Goal: Task Accomplishment & Management: Manage account settings

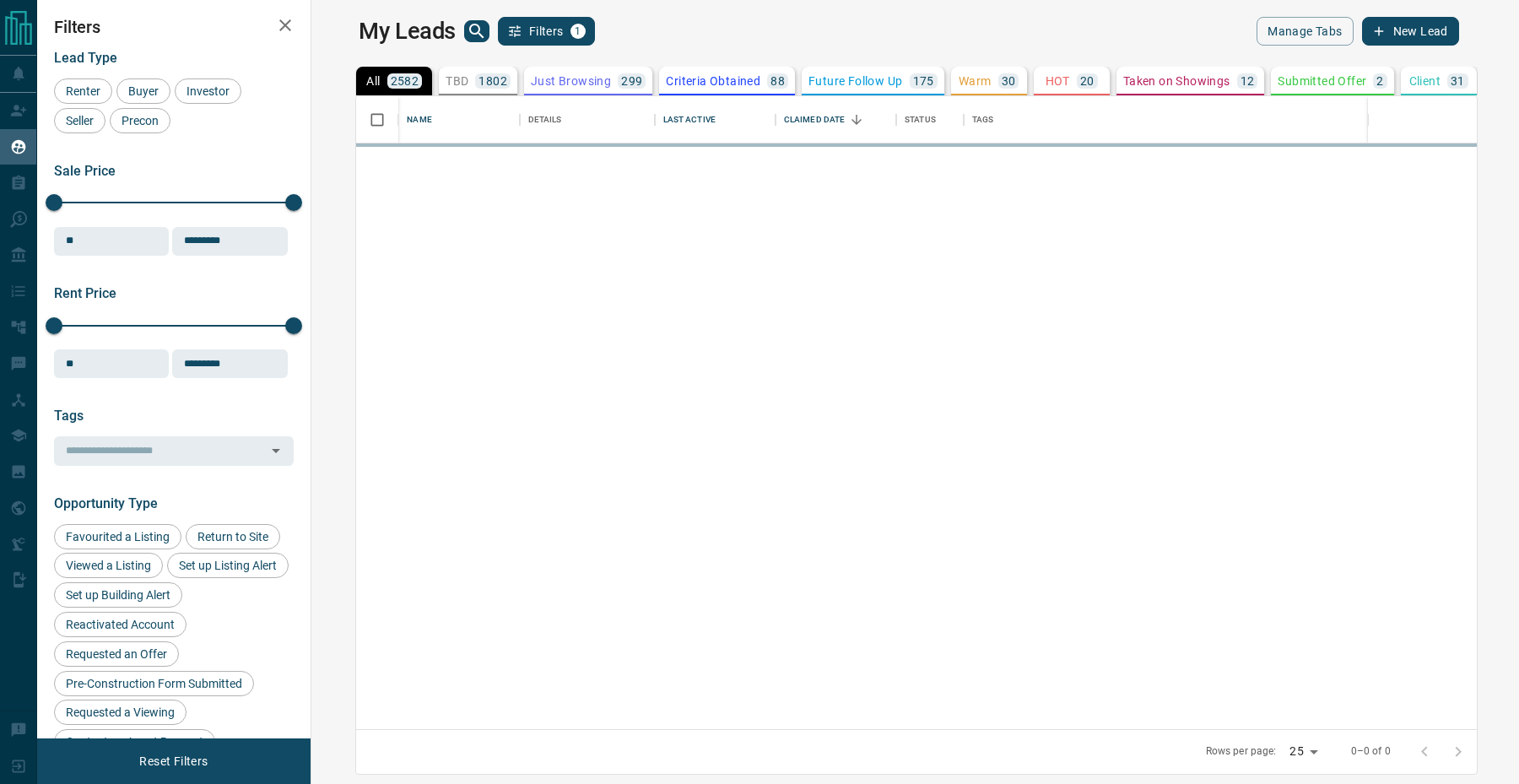
scroll to position [632, 1200]
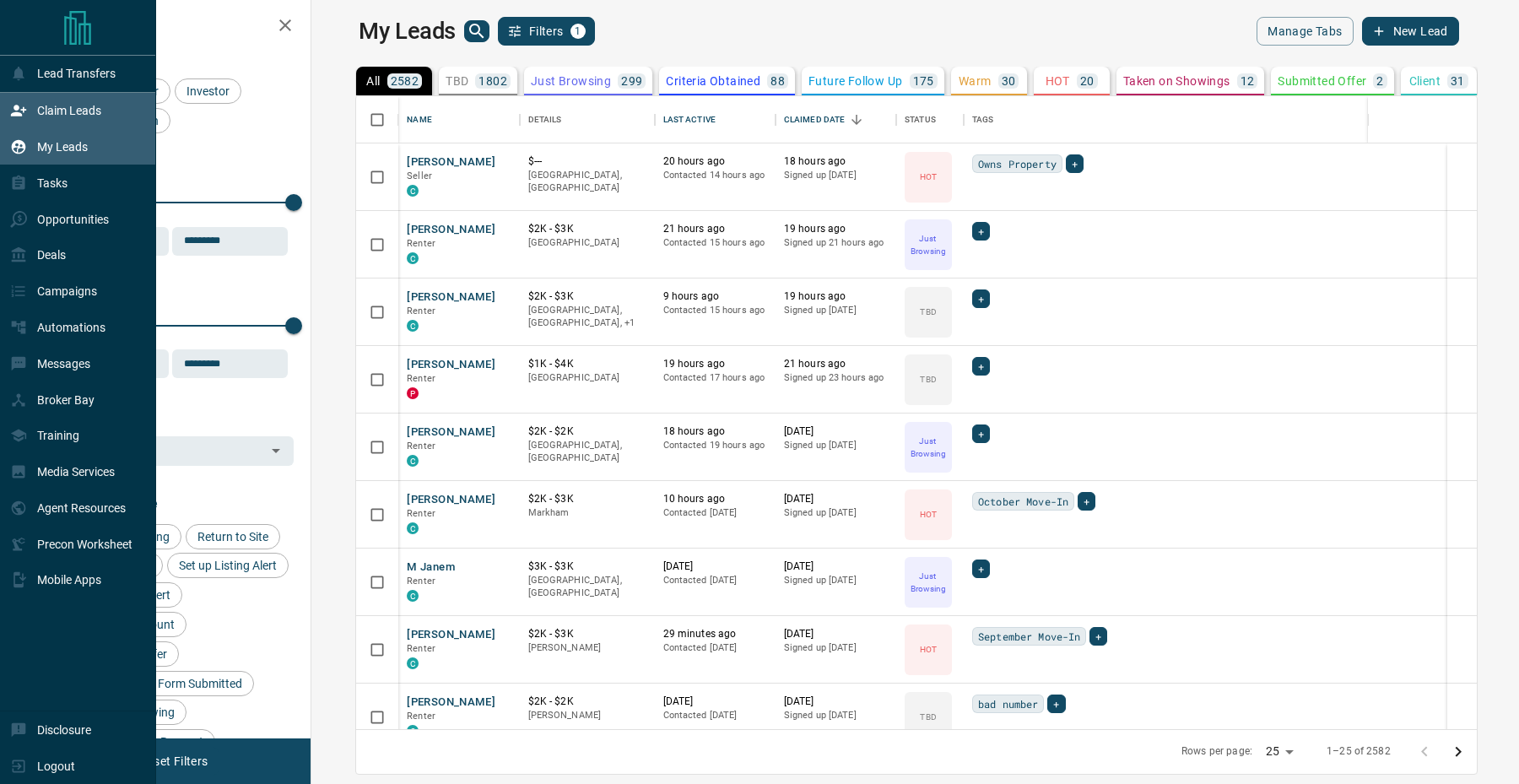
click at [10, 106] on div "Claim Leads" at bounding box center [78, 110] width 156 height 36
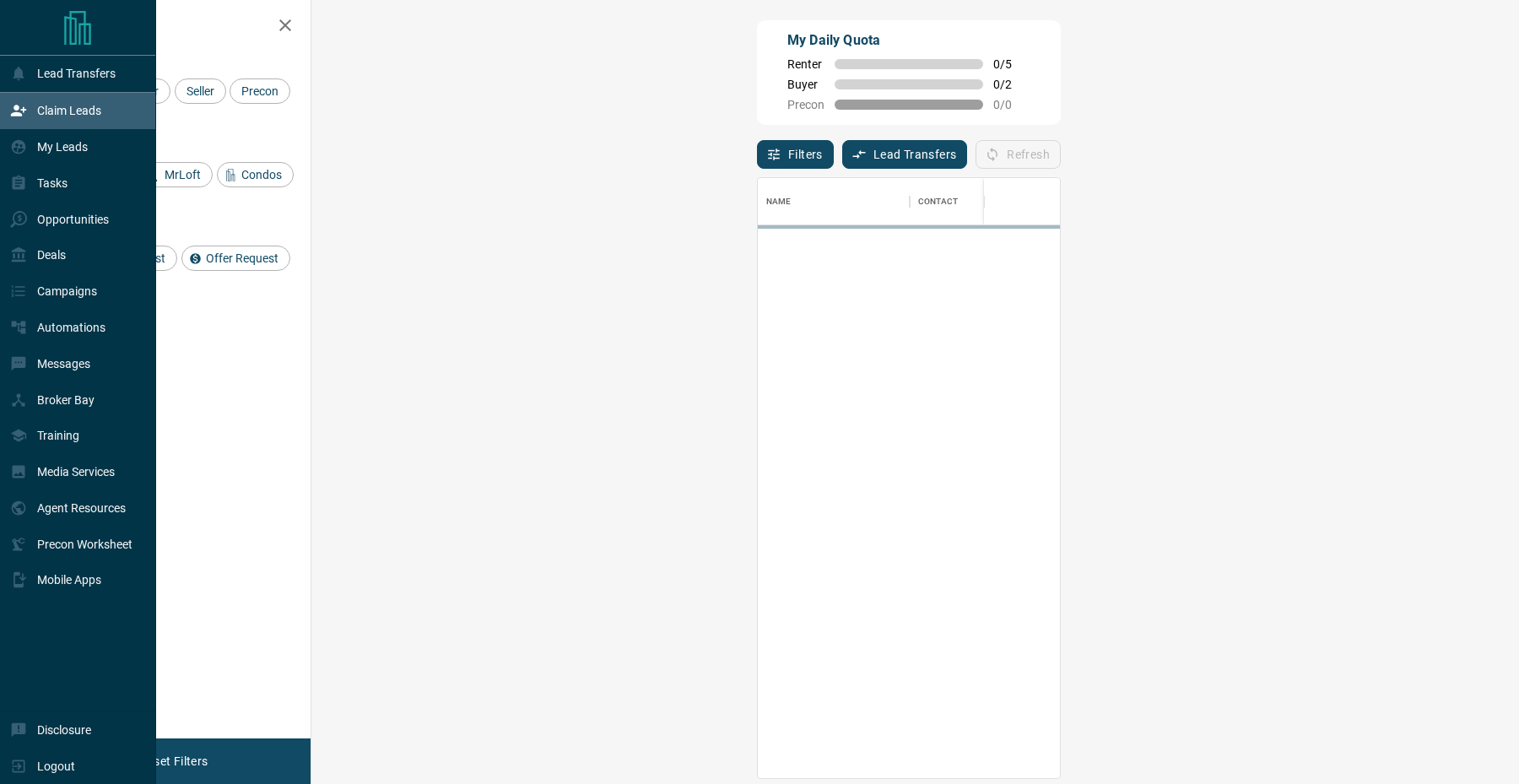
scroll to position [600, 1172]
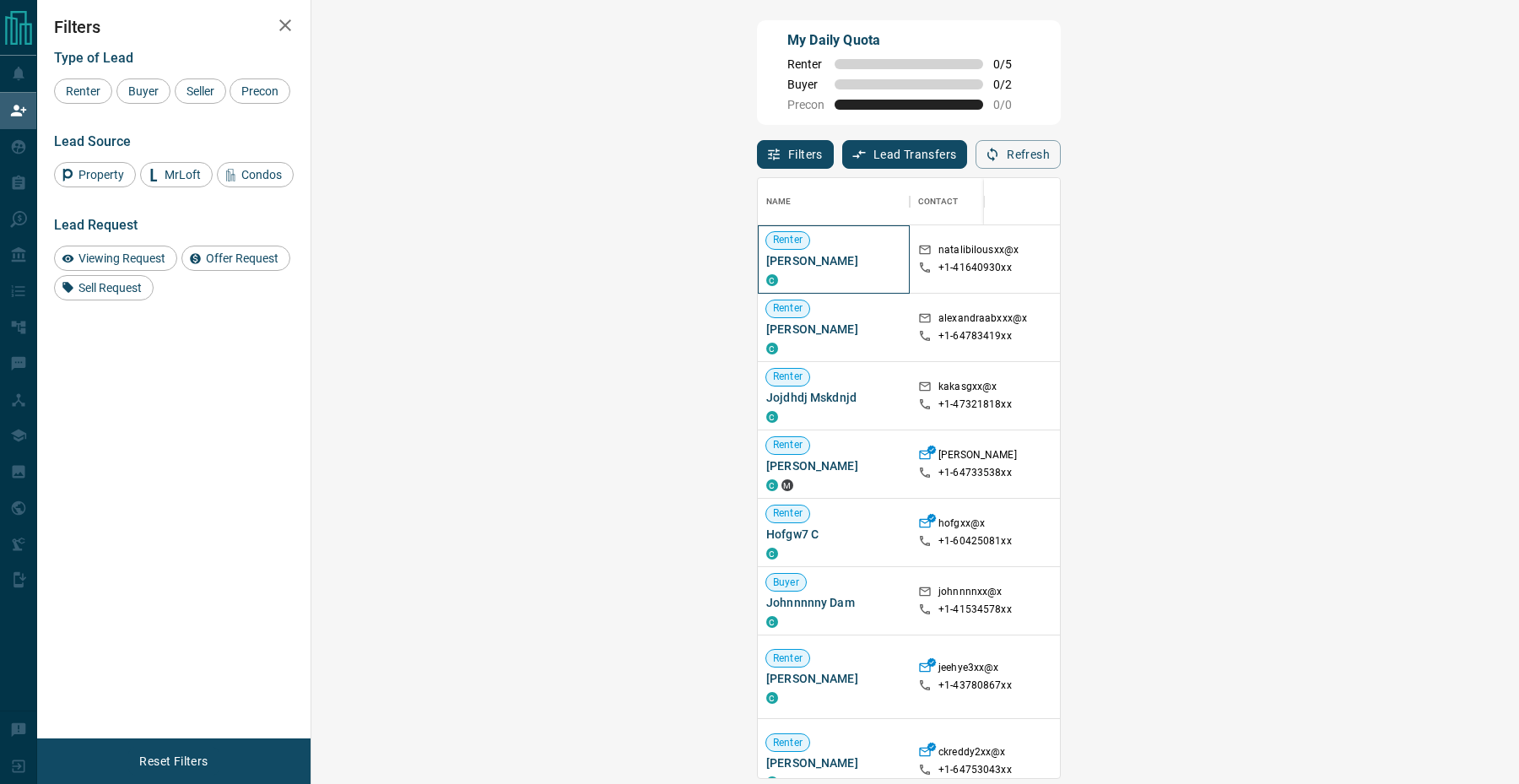
drag, startPoint x: 427, startPoint y: 264, endPoint x: 322, endPoint y: 259, distance: 105.1
click at [757, 259] on div "Name Contact Search Search Range Location Requests AI Status Recent Opportuniti…" at bounding box center [909, 478] width 304 height 601
click at [766, 272] on div "Renter [PERSON_NAME] C" at bounding box center [833, 260] width 135 height 54
drag, startPoint x: 410, startPoint y: 264, endPoint x: 334, endPoint y: 264, distance: 76.0
click at [766, 264] on span "[PERSON_NAME]" at bounding box center [833, 260] width 135 height 17
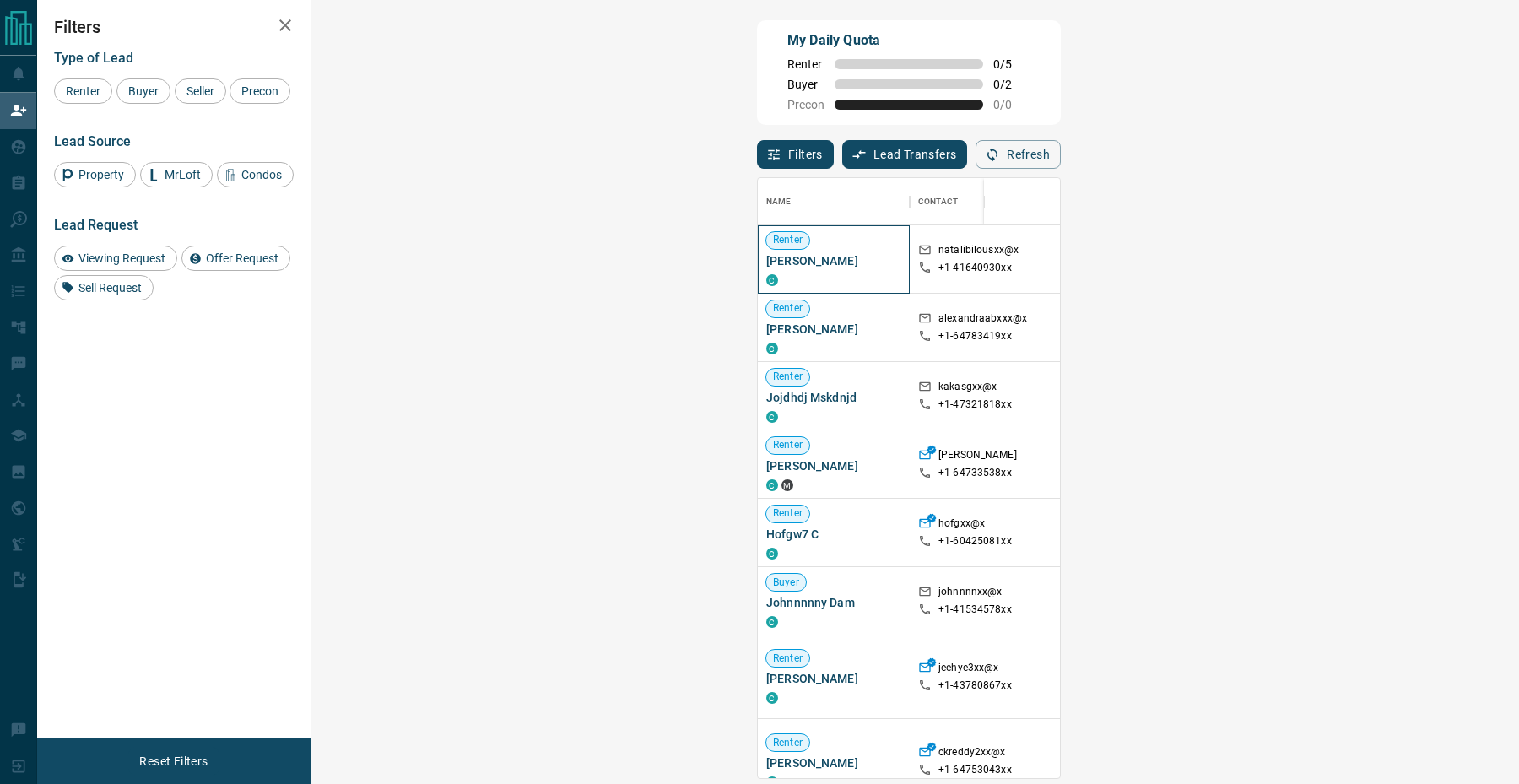
copy span "[PERSON_NAME]"
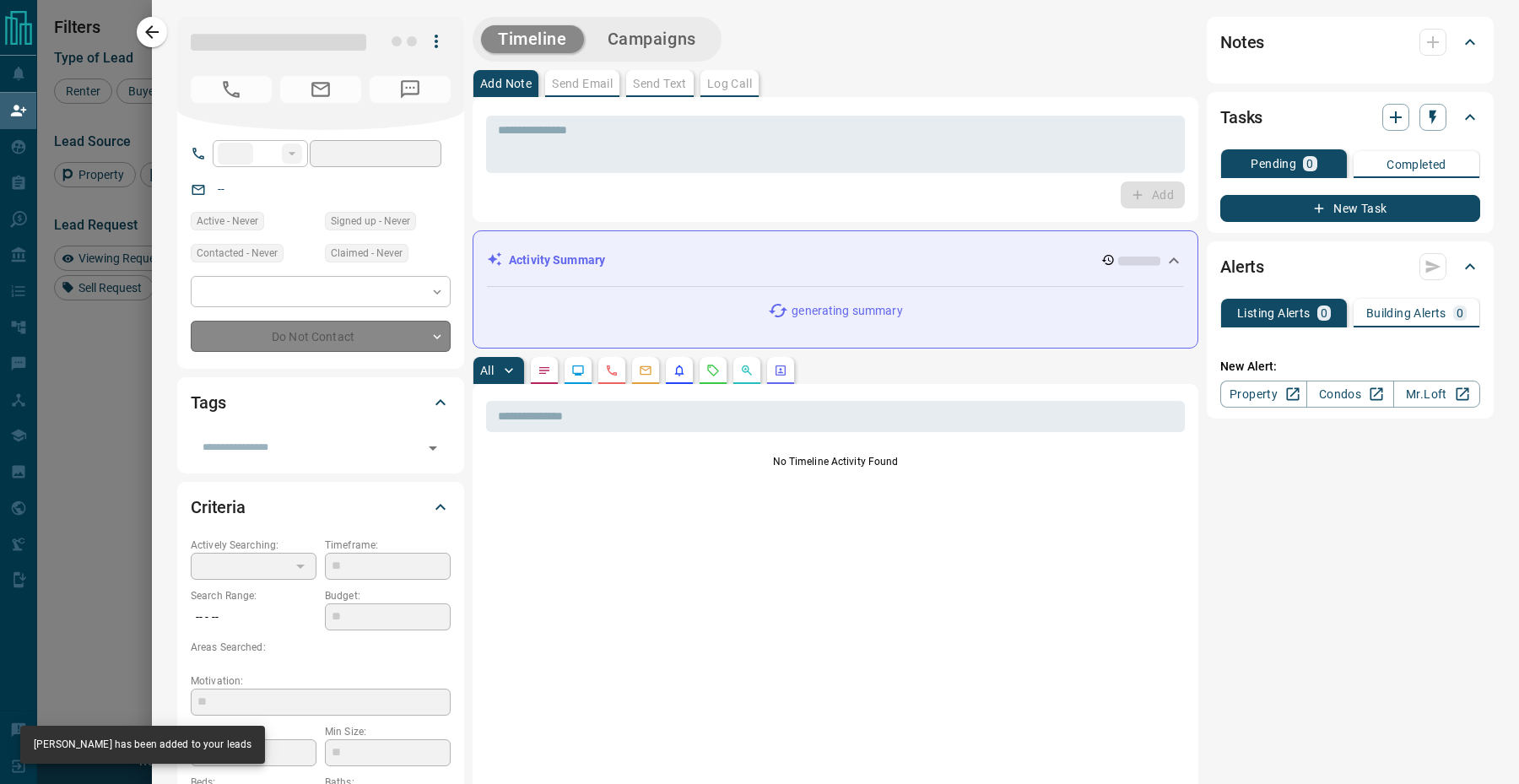
type input "**"
type input "**********"
type input "**"
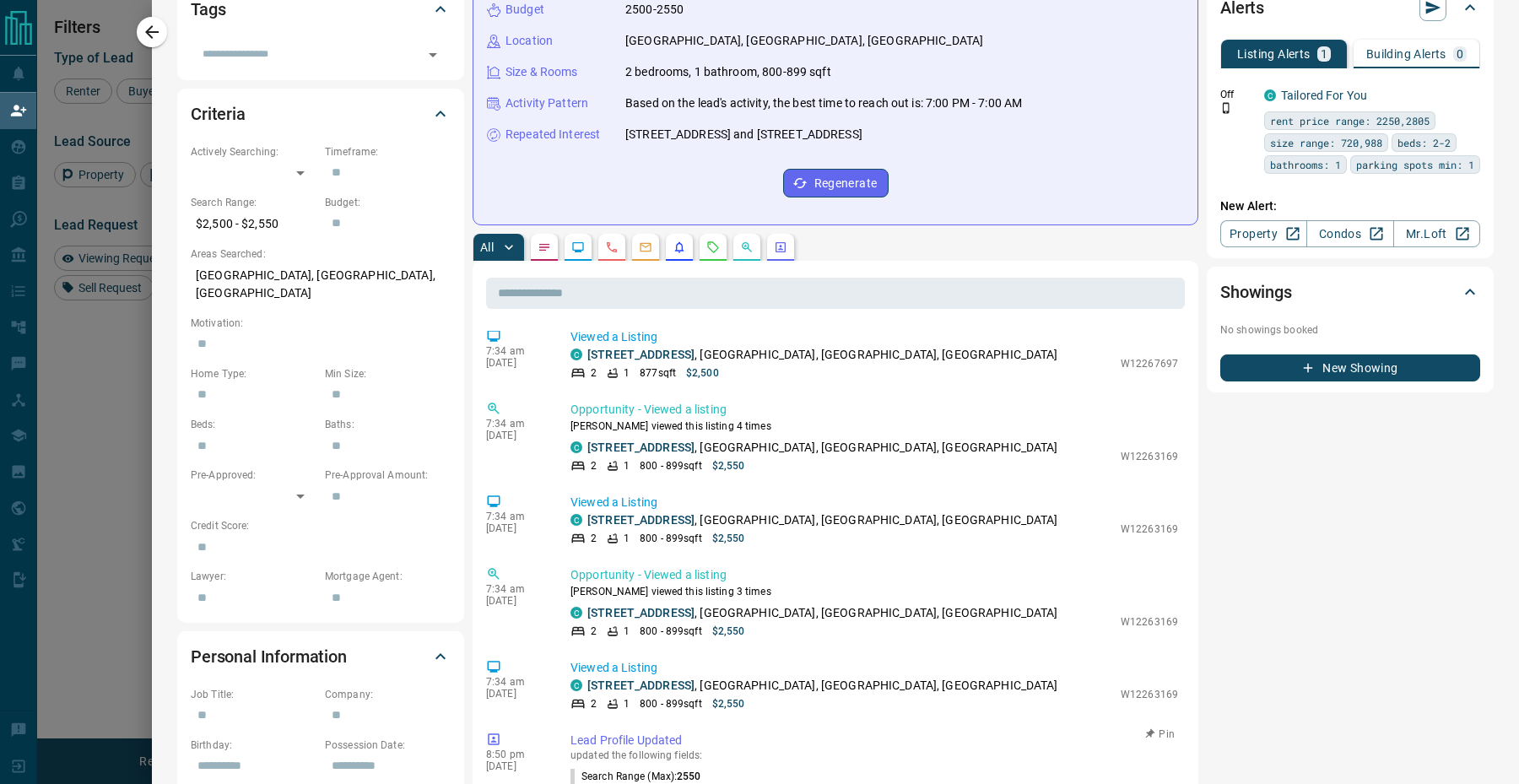
scroll to position [393, 0]
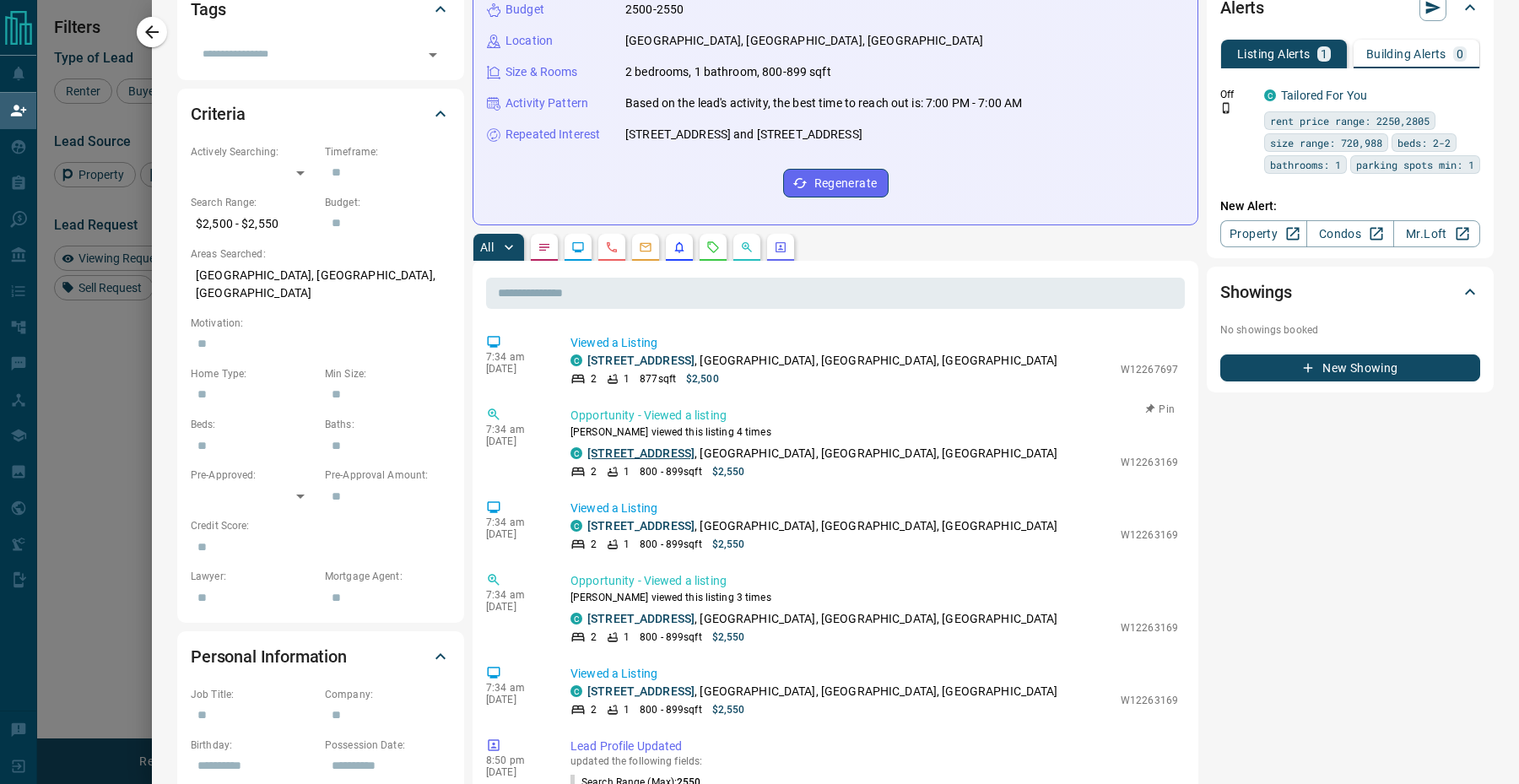
click at [656, 456] on link "[STREET_ADDRESS]" at bounding box center [641, 453] width 107 height 14
click at [147, 39] on icon "button" at bounding box center [152, 32] width 20 height 20
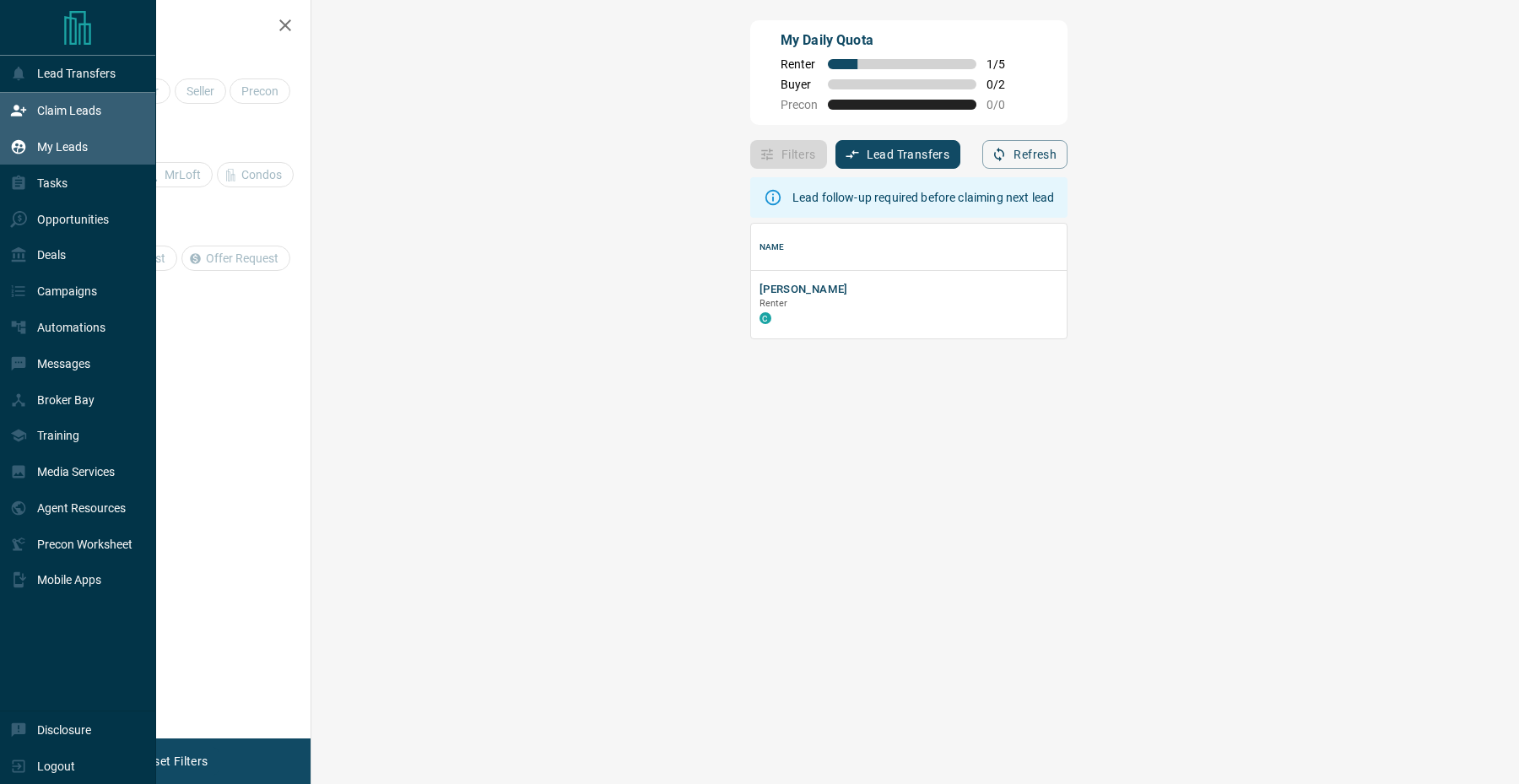
click at [3, 135] on div "My Leads" at bounding box center [78, 147] width 156 height 36
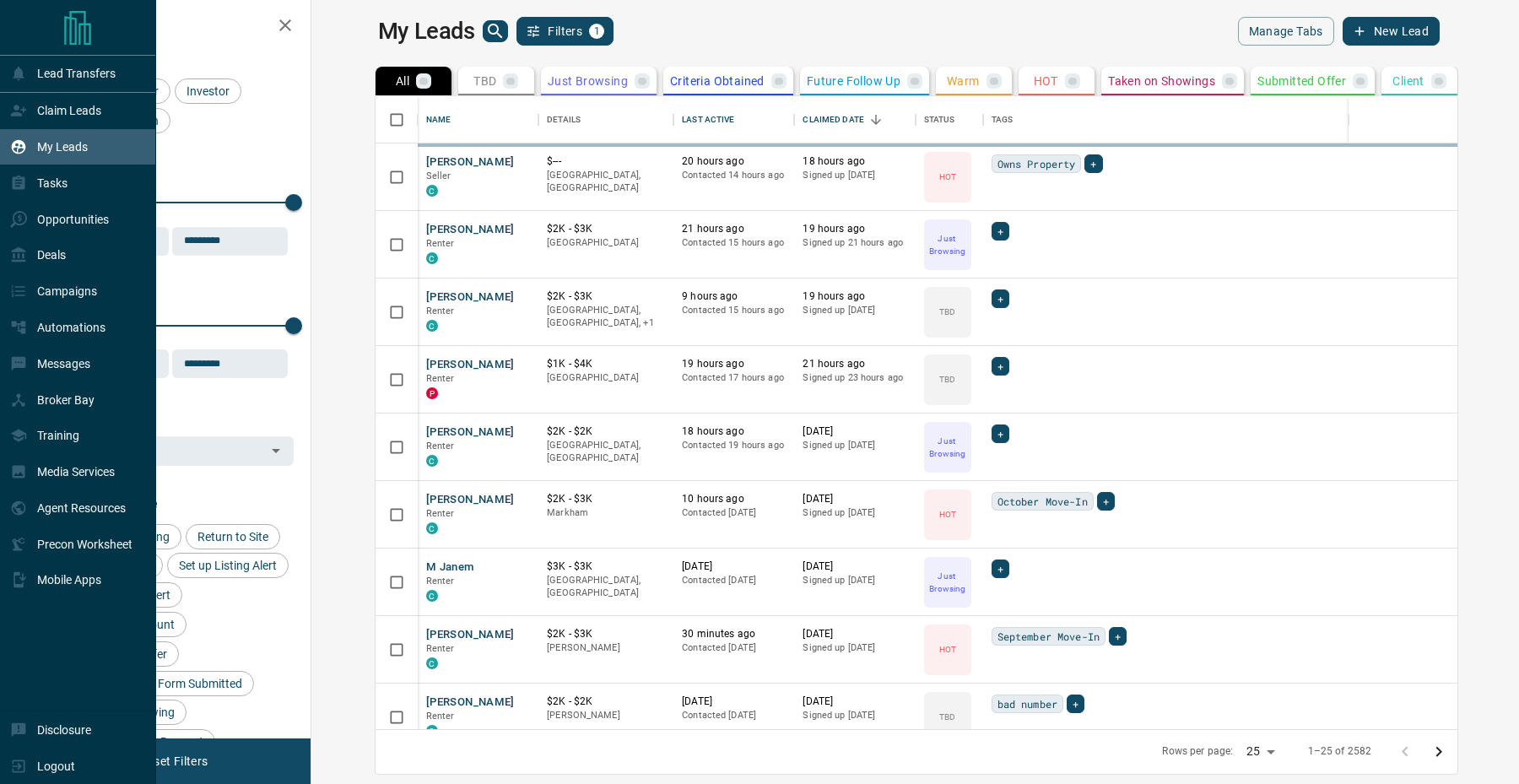
scroll to position [632, 1200]
